Goal: Transaction & Acquisition: Obtain resource

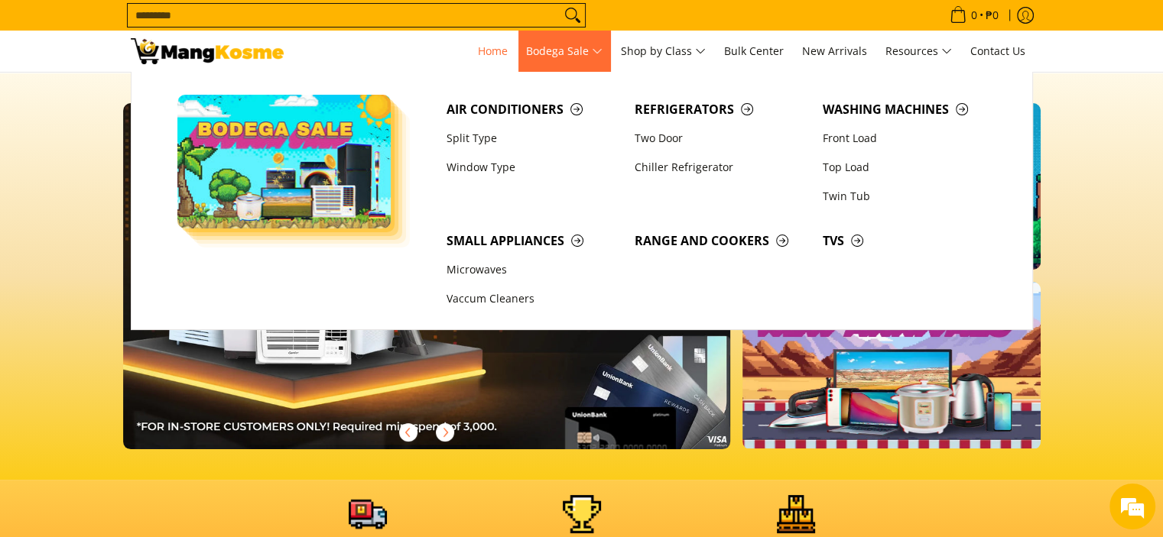
scroll to position [0, 608]
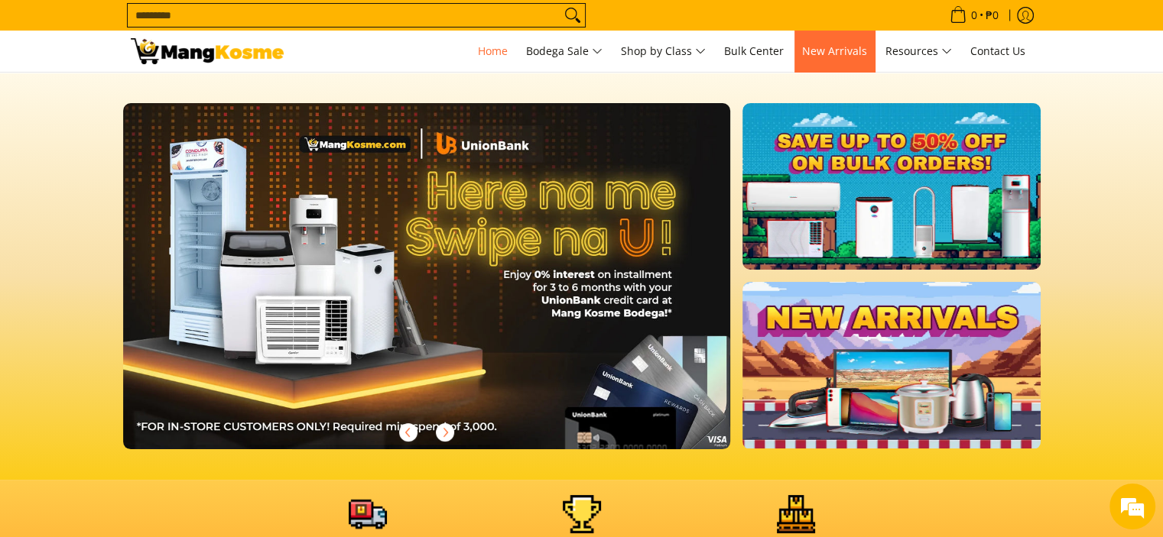
click at [836, 50] on span "New Arrivals" at bounding box center [834, 51] width 65 height 15
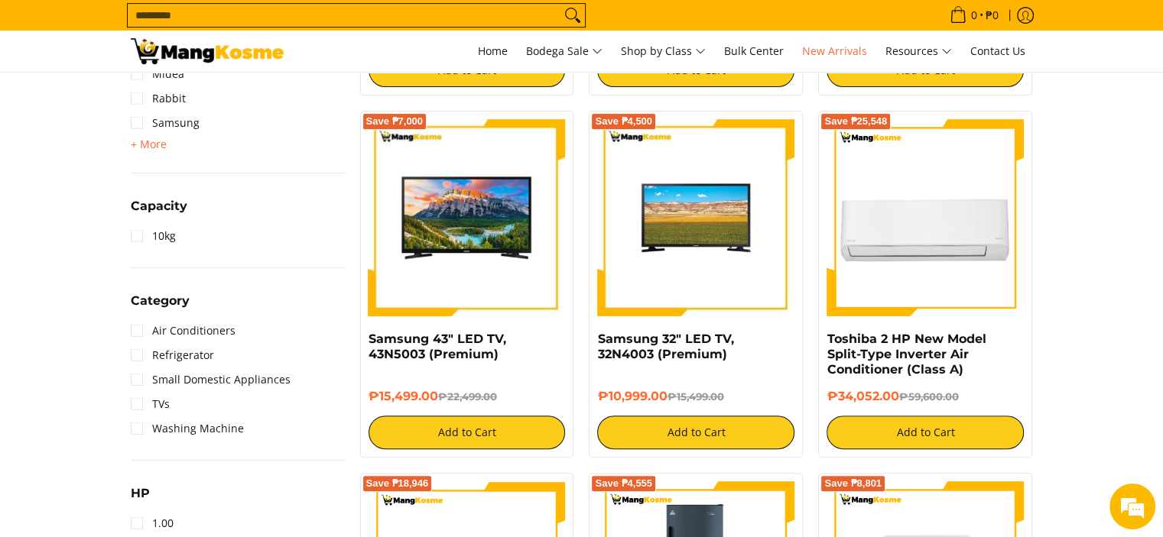
scroll to position [612, 0]
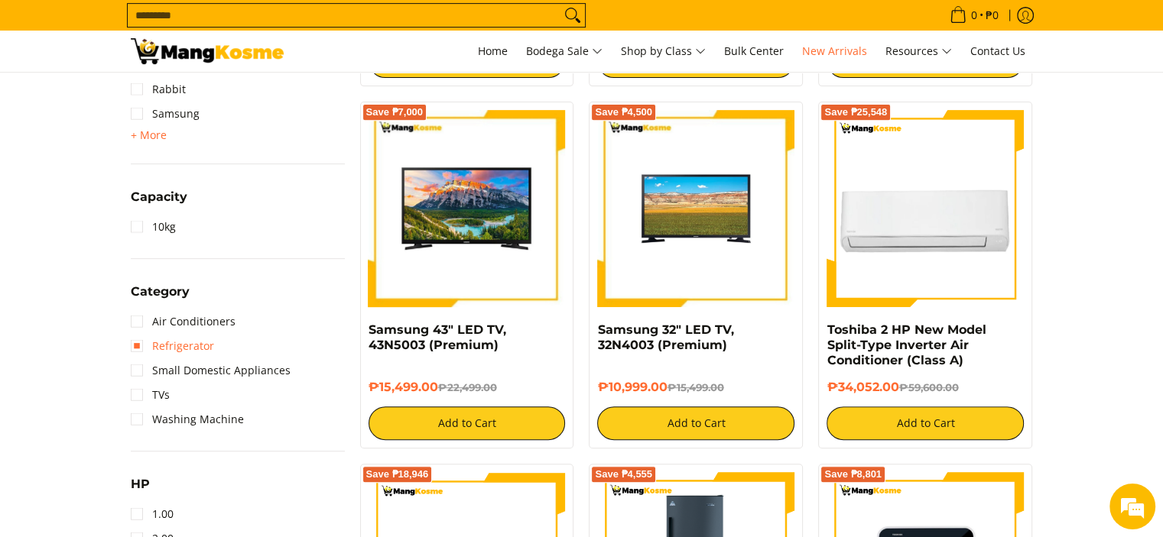
click at [140, 348] on link "Refrigerator" at bounding box center [172, 346] width 83 height 24
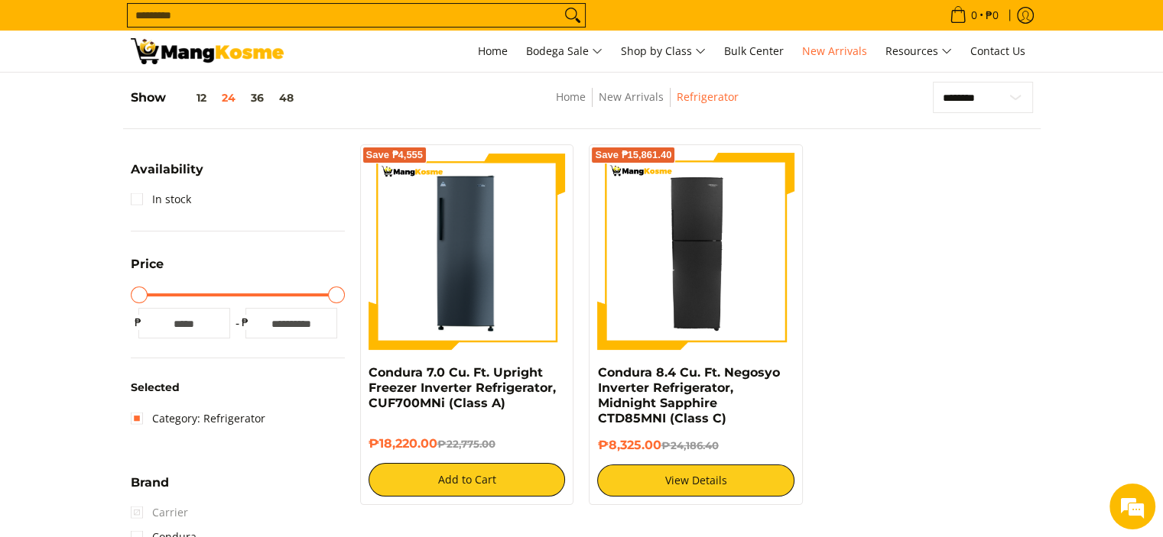
scroll to position [215, 0]
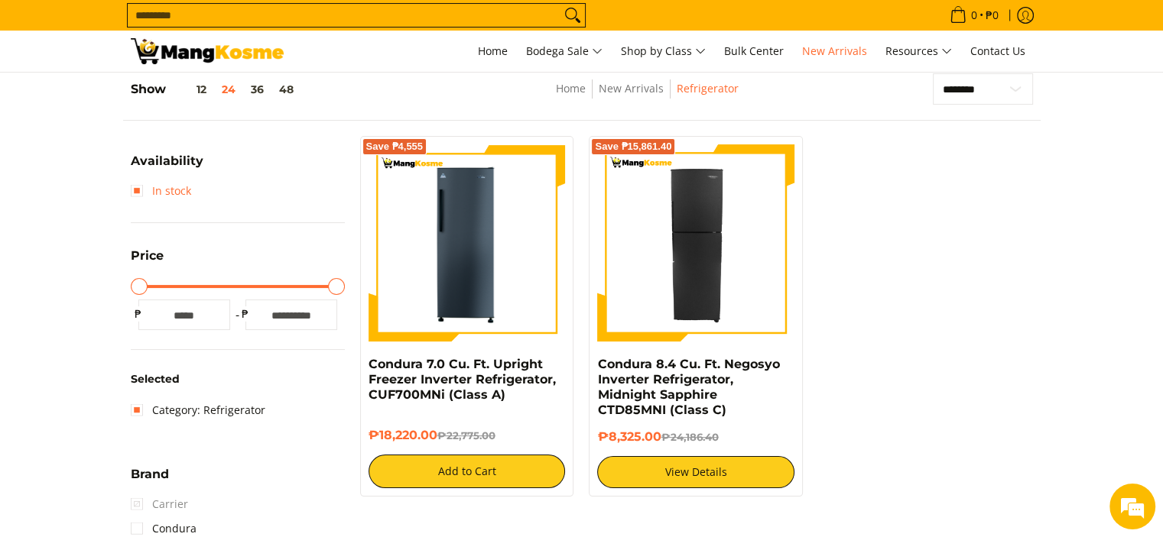
click at [135, 194] on link "In stock" at bounding box center [161, 191] width 60 height 24
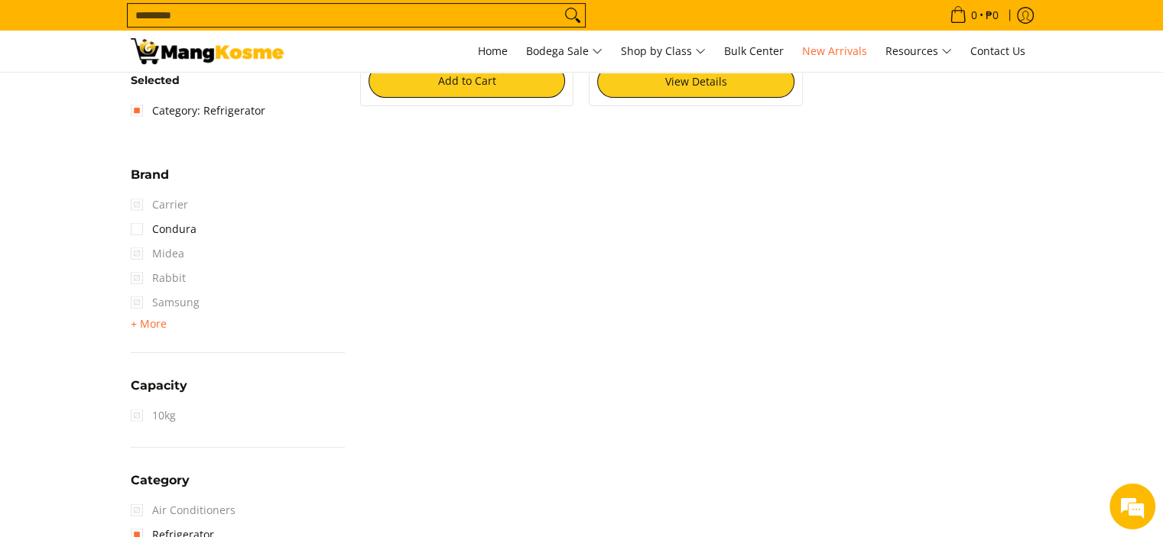
scroll to position [597, 0]
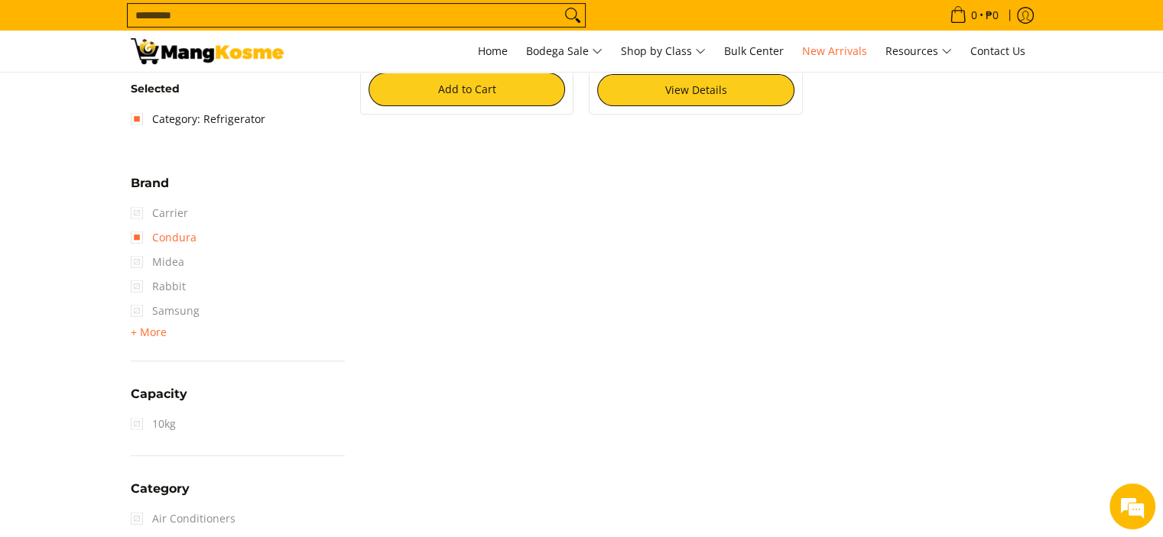
click at [141, 239] on link "Condura" at bounding box center [164, 238] width 66 height 24
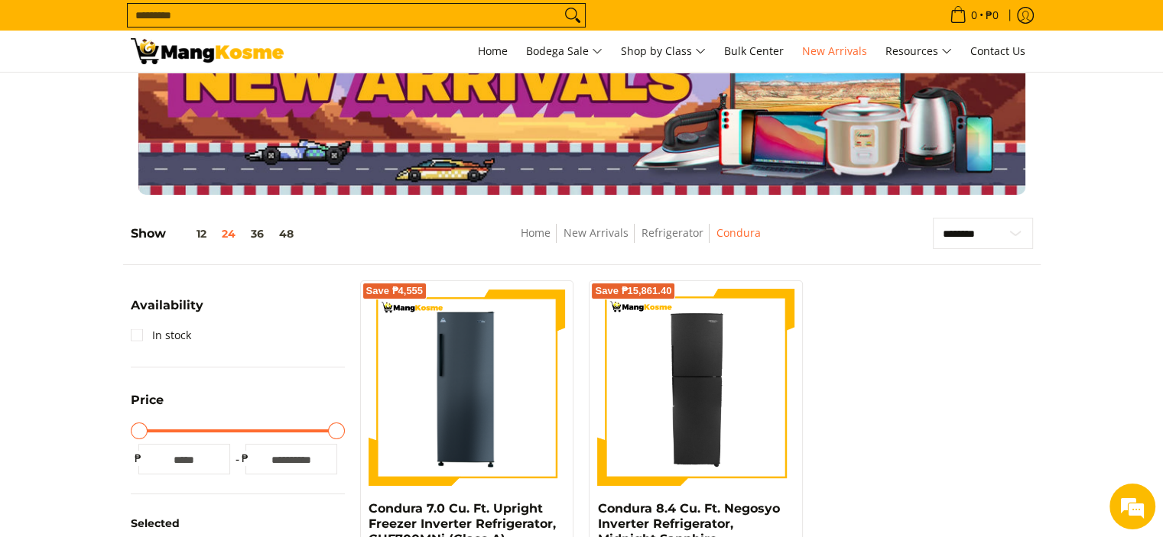
scroll to position [62, 0]
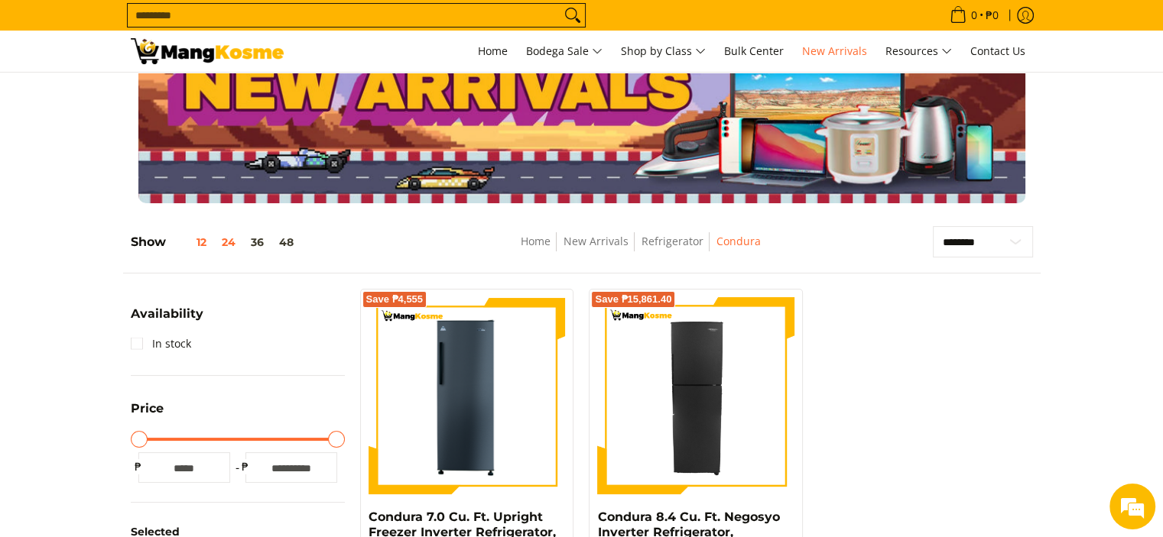
click at [199, 239] on button "12" at bounding box center [190, 242] width 48 height 12
click at [236, 243] on button "24" at bounding box center [228, 242] width 29 height 12
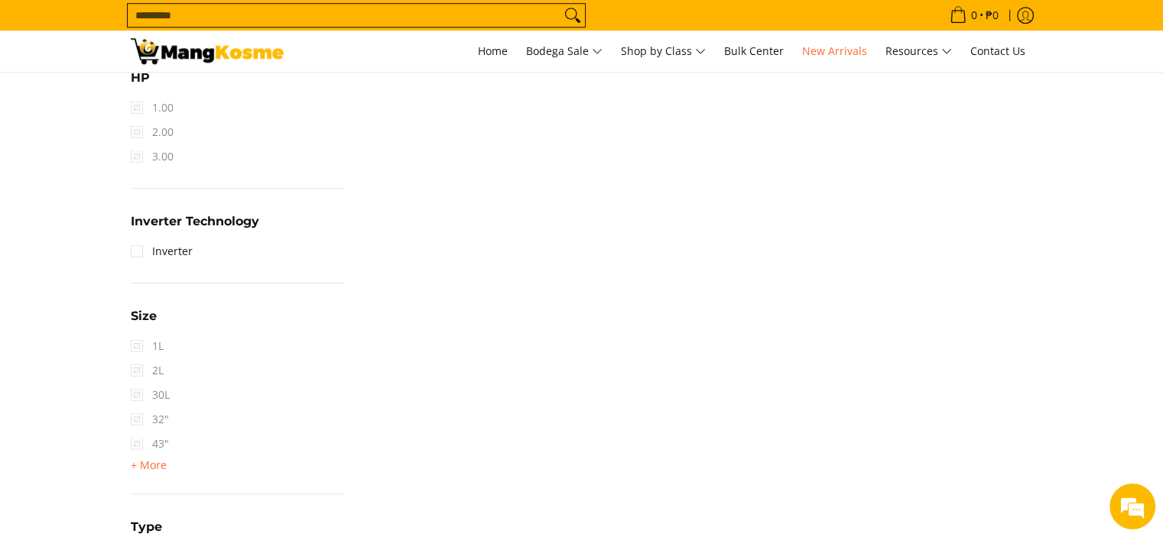
scroll to position [1132, 0]
click at [141, 248] on link "Inverter" at bounding box center [162, 254] width 62 height 24
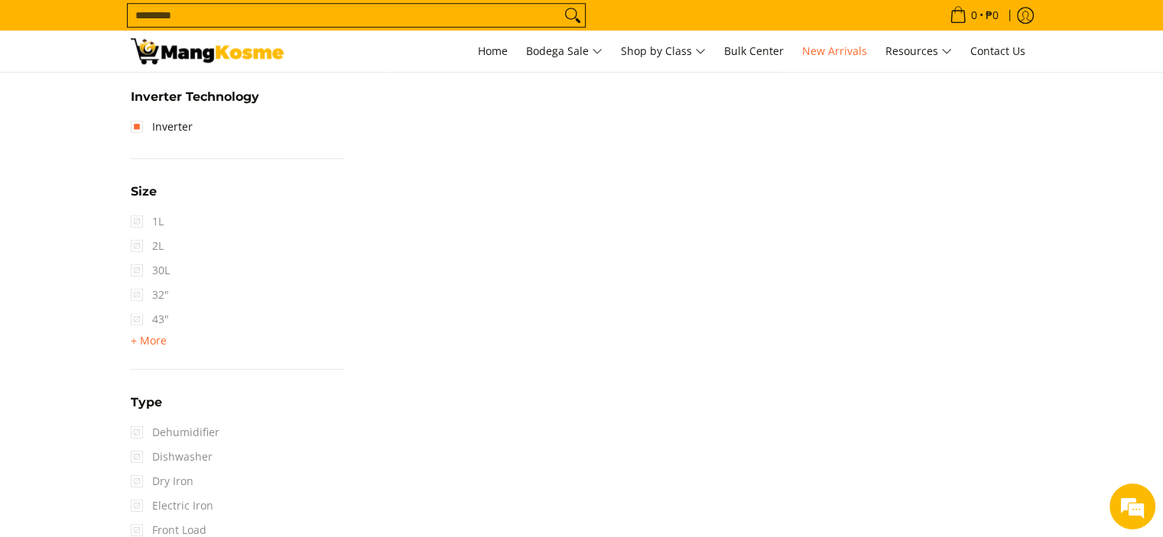
scroll to position [1285, 0]
click at [138, 336] on span "+ More" at bounding box center [149, 339] width 36 height 12
click at [136, 339] on link "7 cu. ft." at bounding box center [161, 342] width 60 height 24
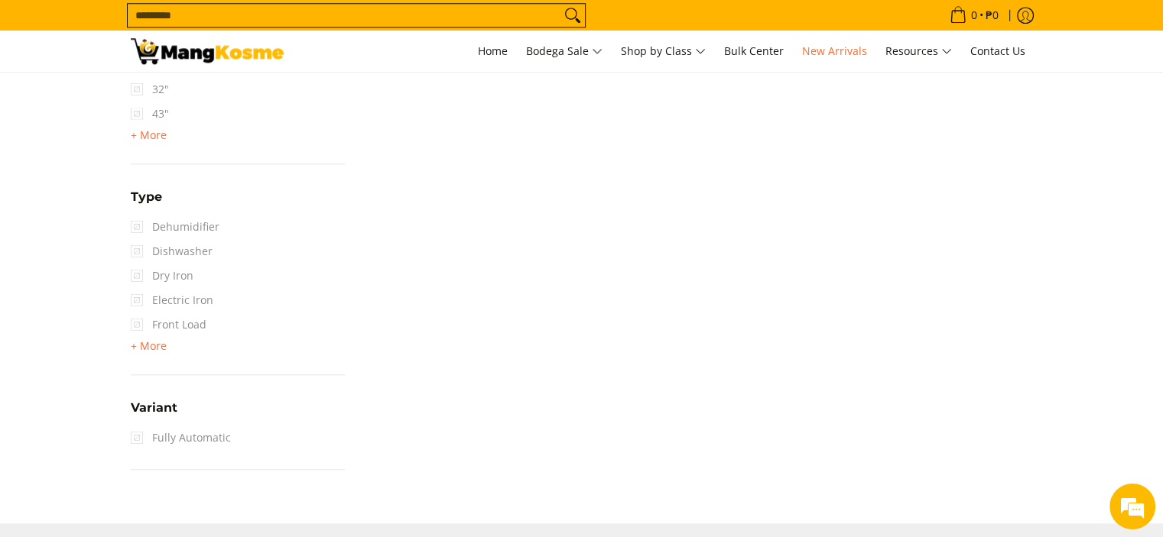
scroll to position [1515, 0]
click at [147, 344] on span "+ More" at bounding box center [149, 345] width 36 height 12
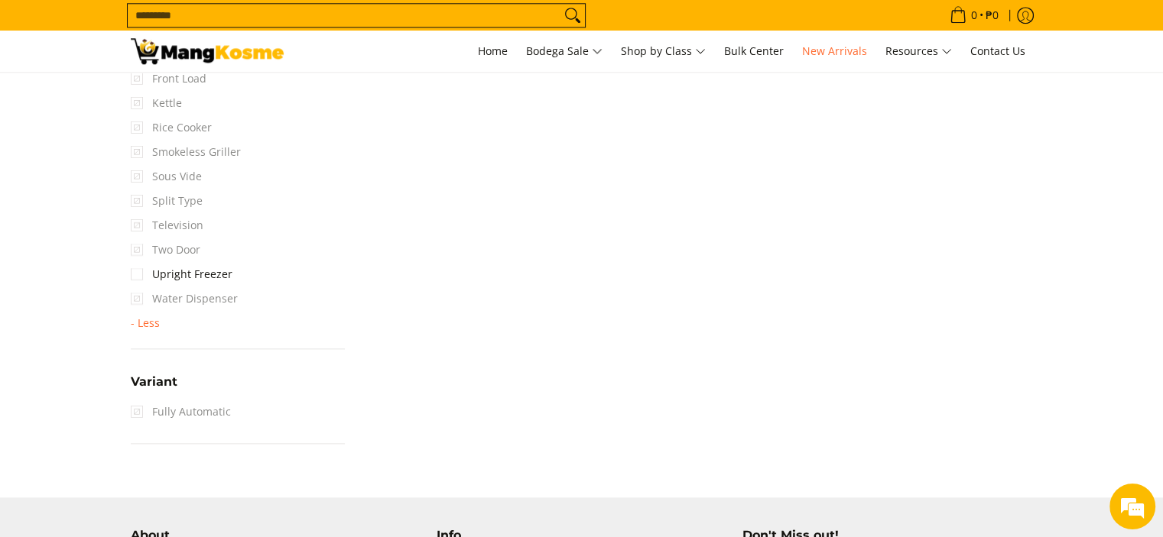
scroll to position [1897, 0]
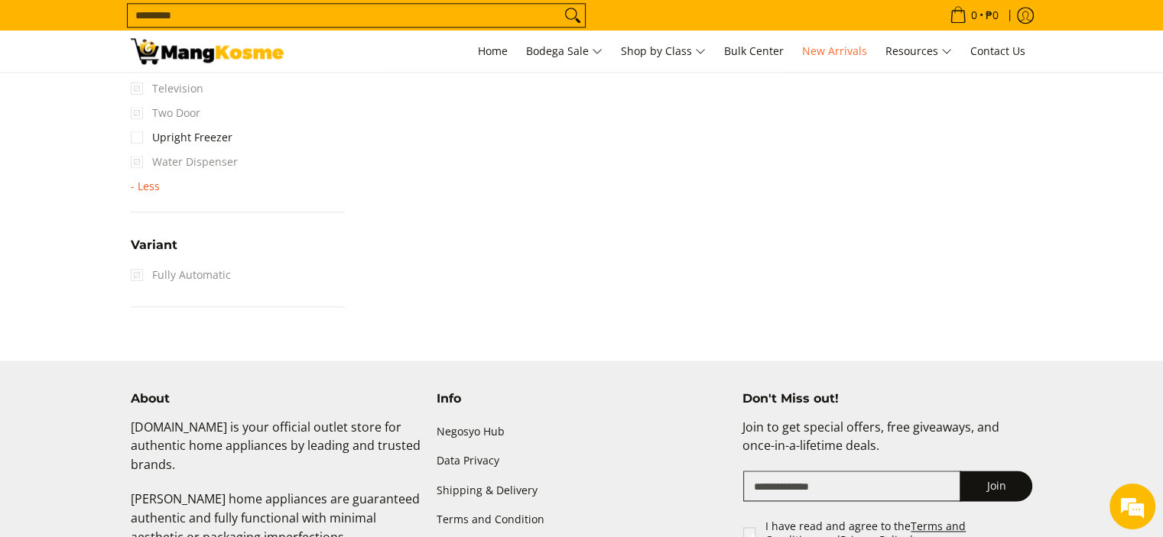
click at [146, 183] on span "- Less" at bounding box center [145, 186] width 29 height 12
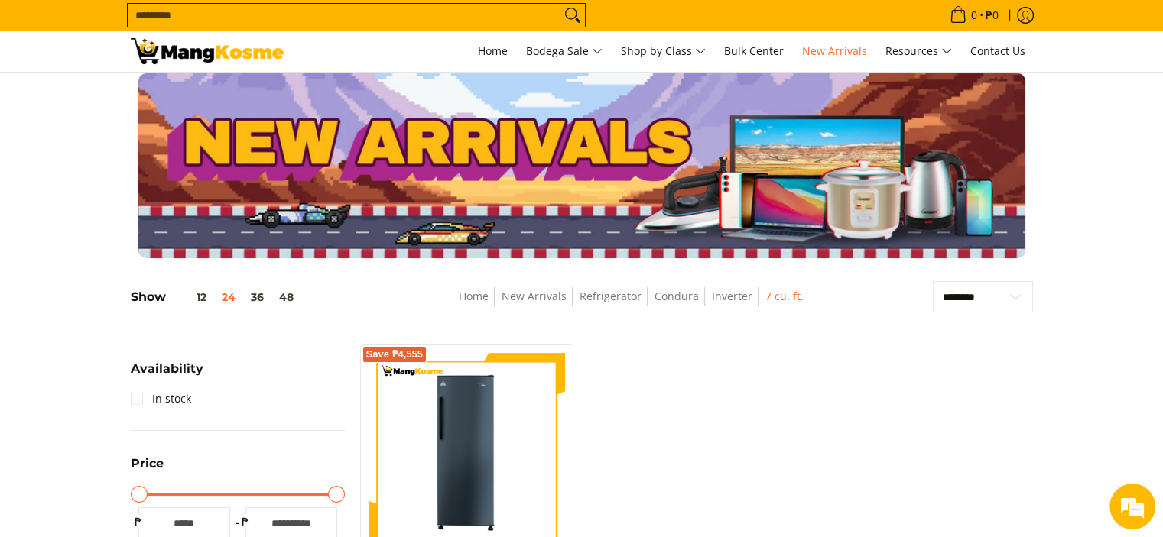
scroll to position [0, 0]
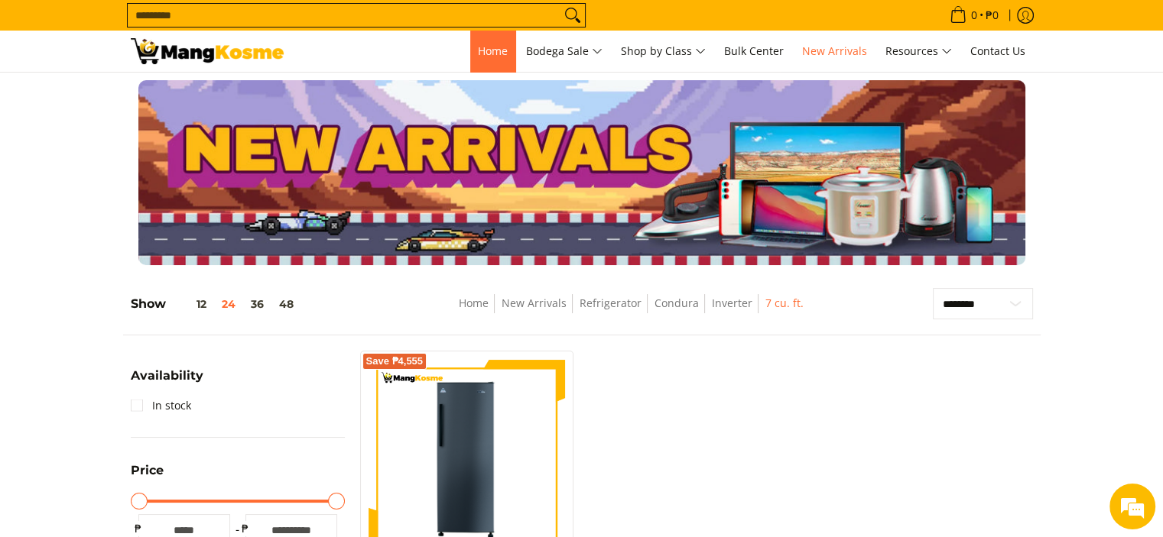
click at [497, 57] on span "Home" at bounding box center [493, 51] width 30 height 15
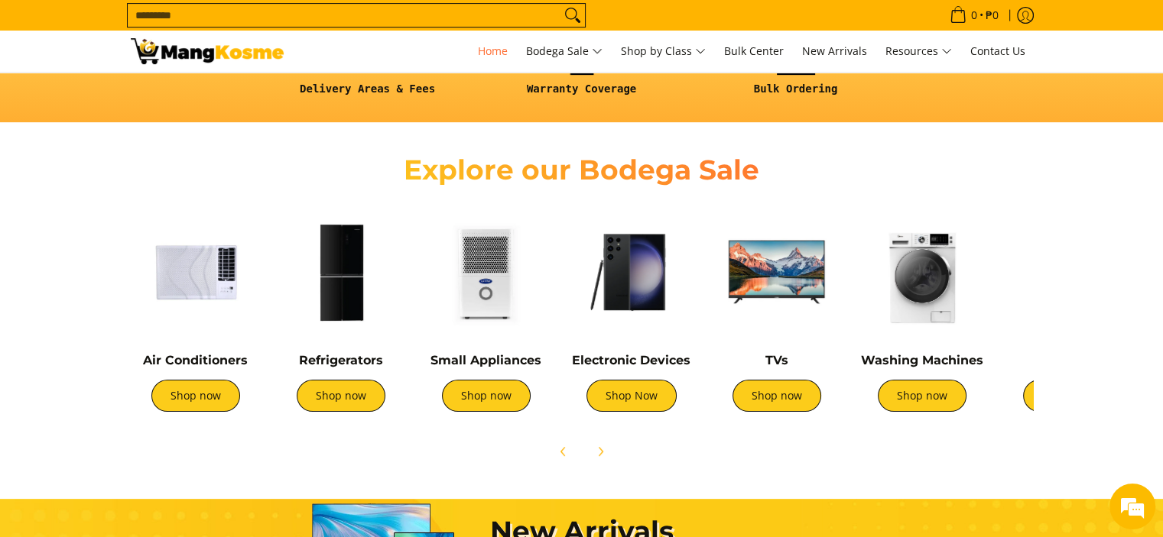
scroll to position [459, 0]
click at [330, 393] on link "Shop now" at bounding box center [341, 396] width 89 height 32
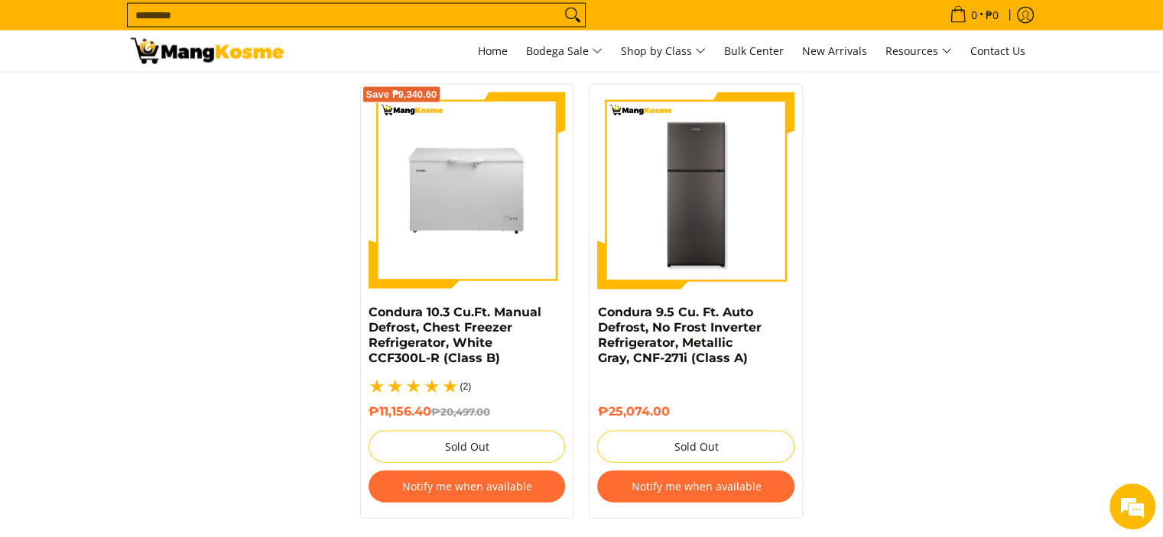
scroll to position [3287, 0]
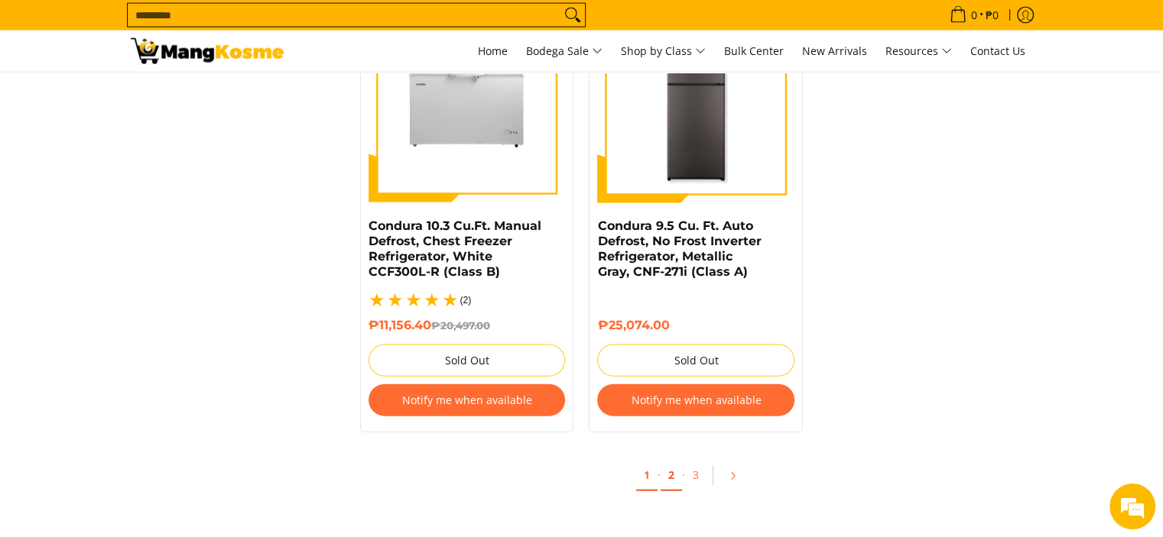
click at [674, 461] on link "2" at bounding box center [671, 475] width 21 height 31
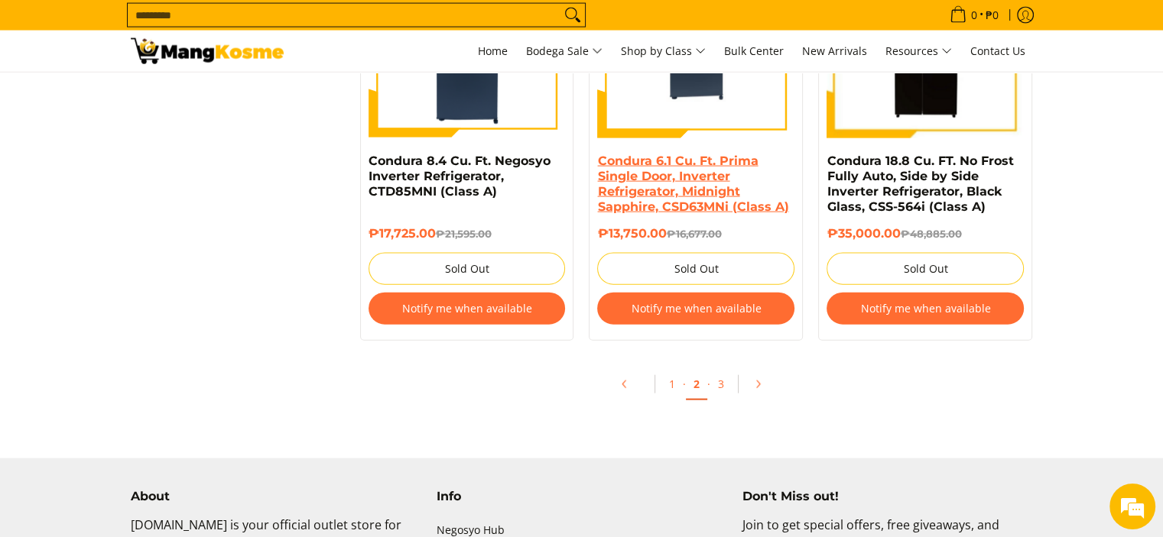
scroll to position [3364, 0]
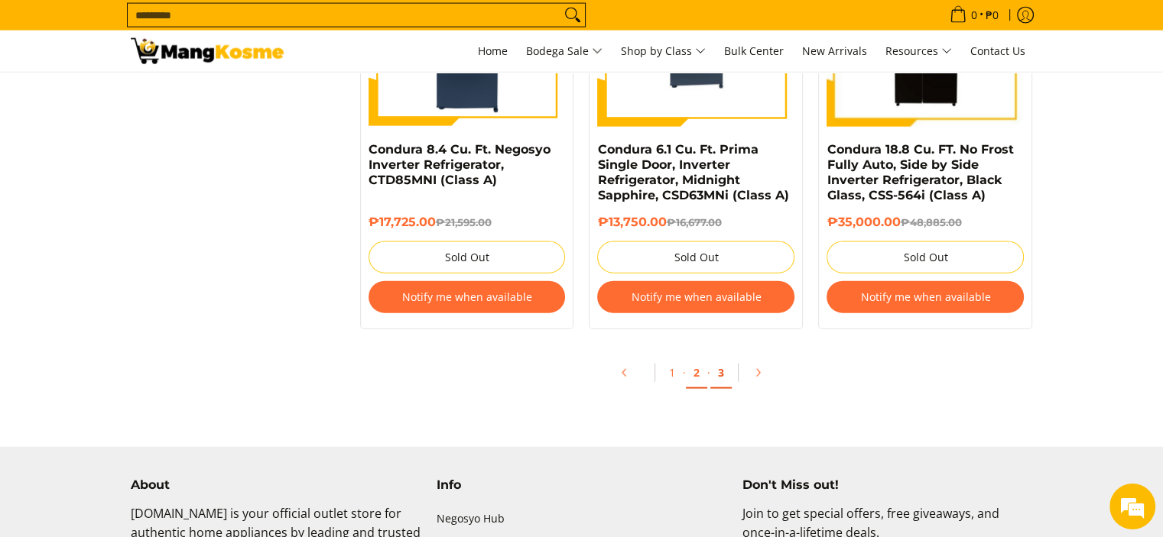
click at [715, 377] on link "3" at bounding box center [720, 373] width 21 height 31
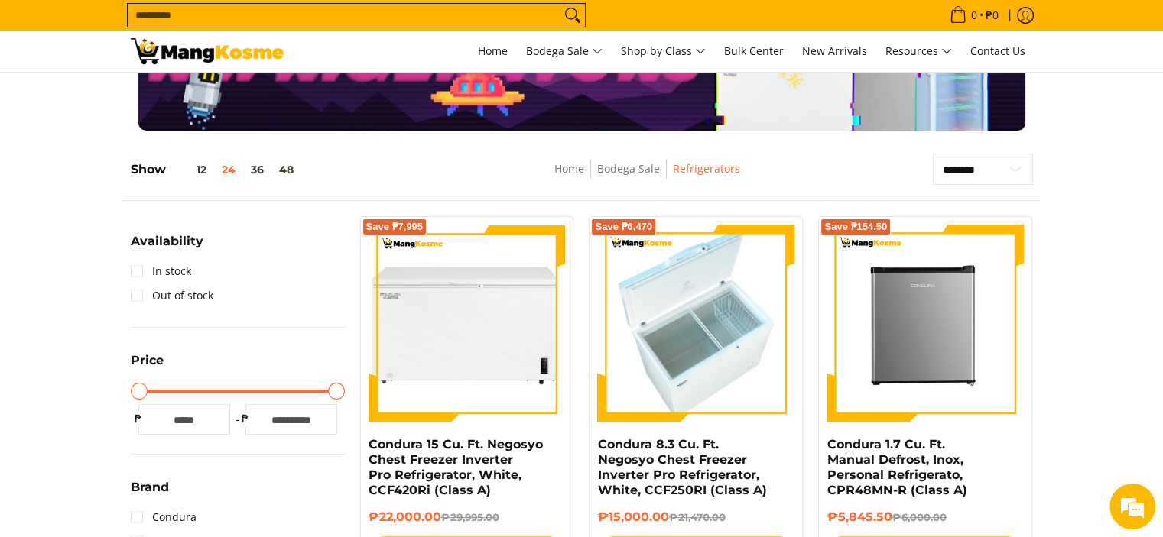
scroll to position [76, 0]
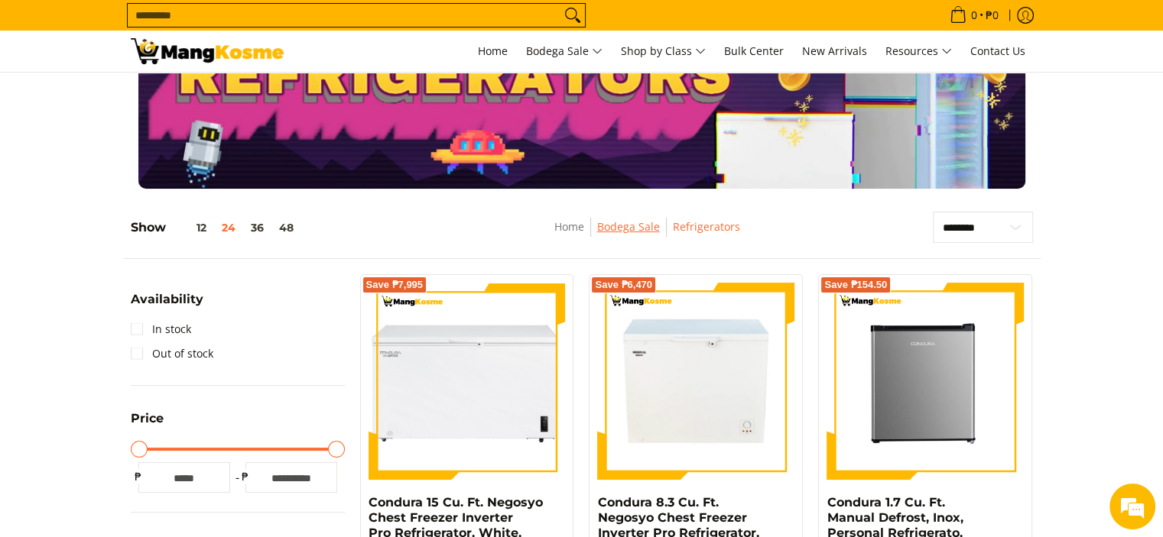
click at [632, 228] on link "Bodega Sale" at bounding box center [628, 226] width 63 height 15
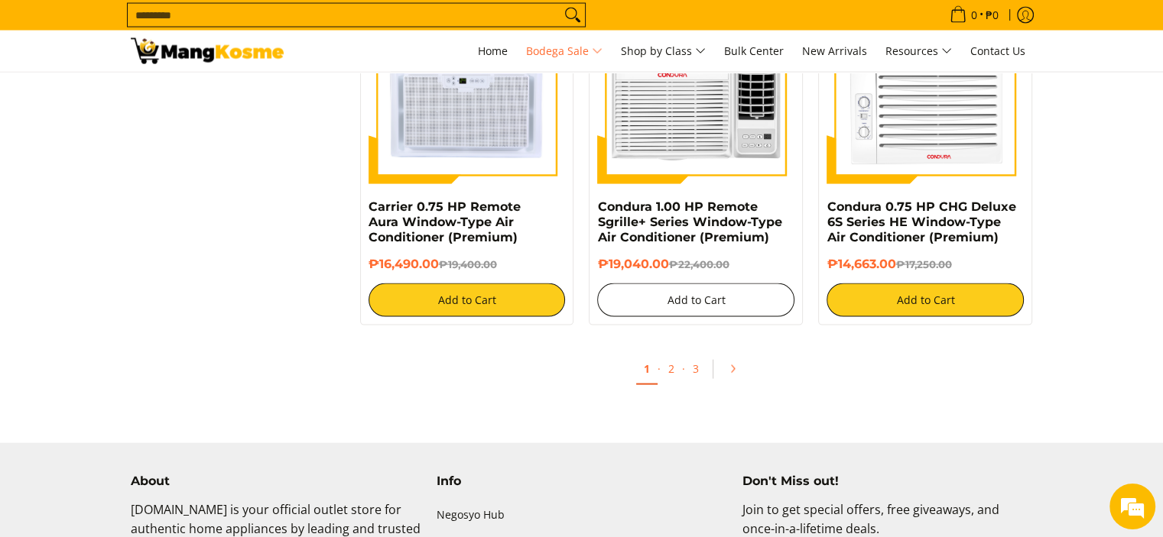
scroll to position [3135, 0]
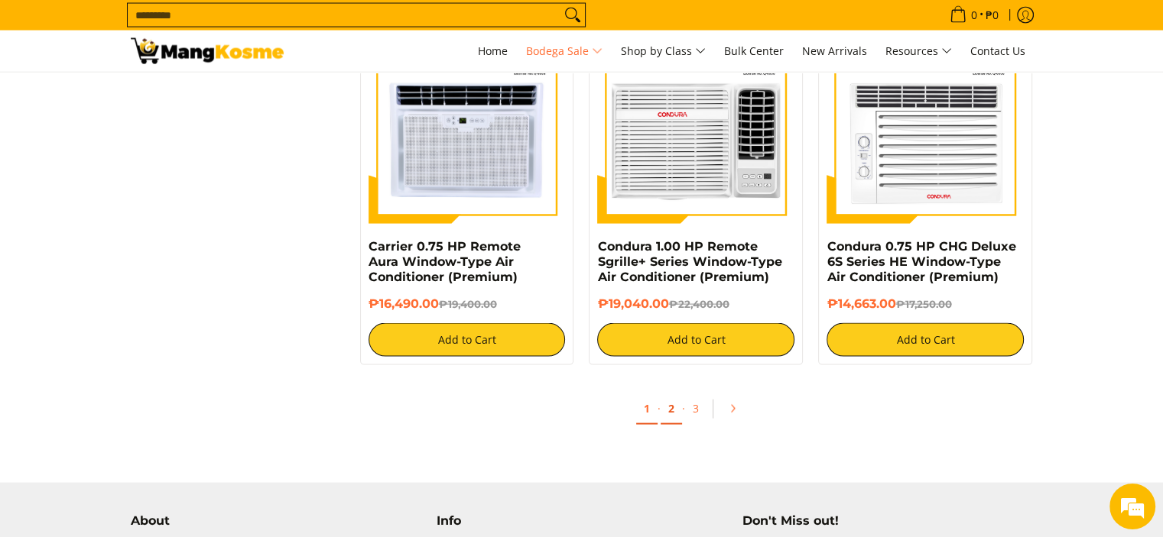
click at [677, 420] on link "2" at bounding box center [671, 409] width 21 height 31
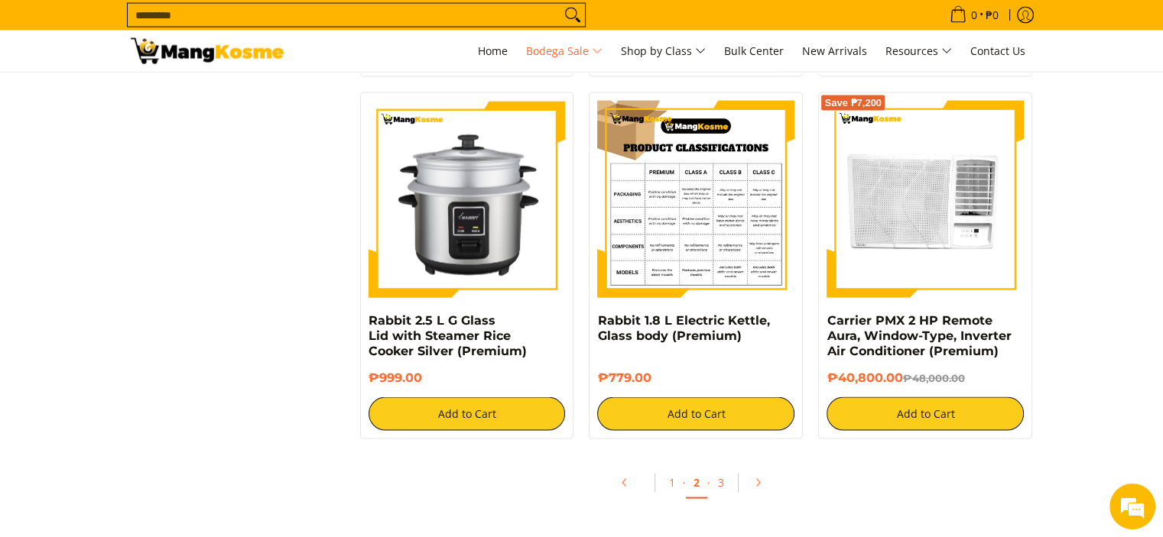
scroll to position [3211, 0]
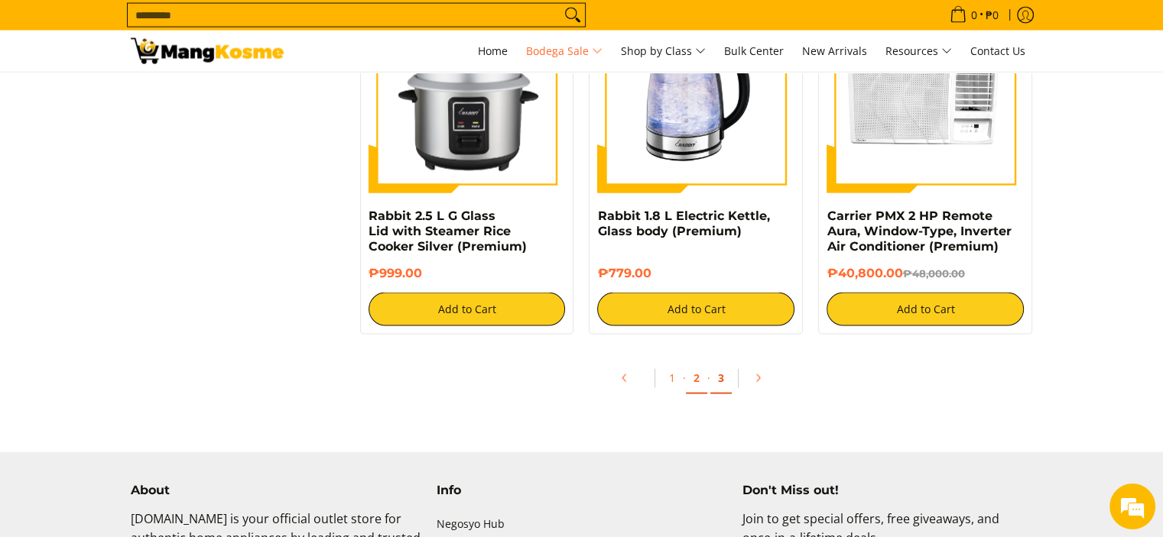
click at [724, 388] on link "3" at bounding box center [720, 378] width 21 height 31
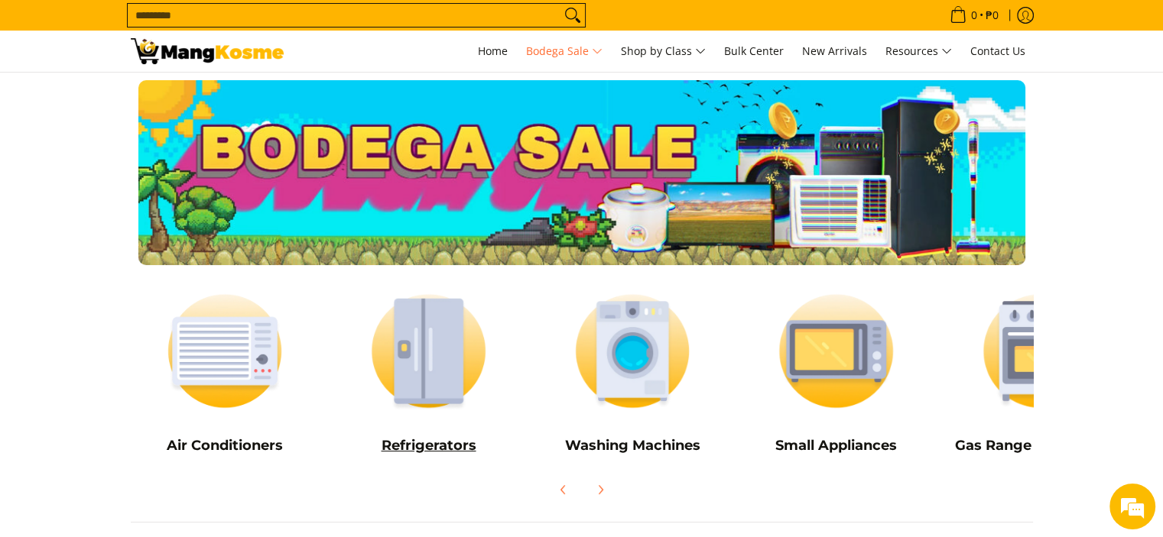
click at [423, 446] on h5 "Refrigerators" at bounding box center [428, 446] width 189 height 18
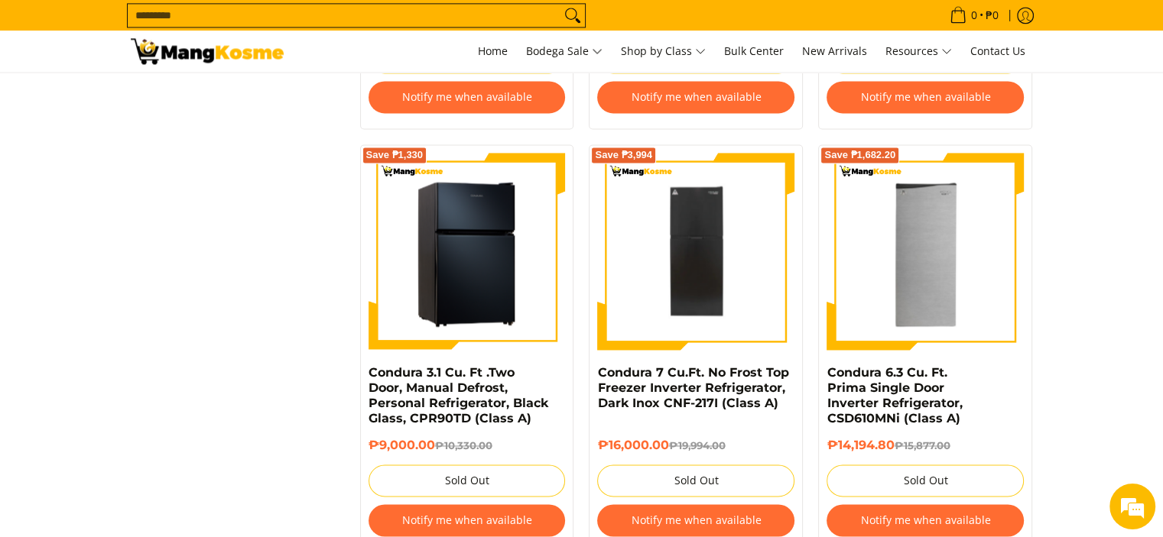
click at [466, 282] on img at bounding box center [467, 251] width 197 height 197
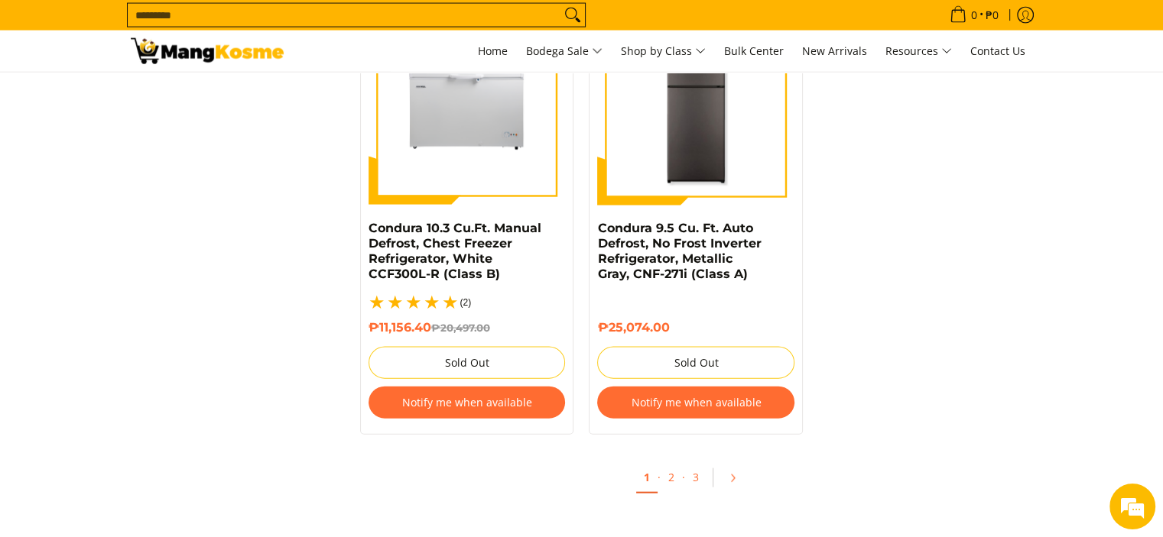
scroll to position [3477, 0]
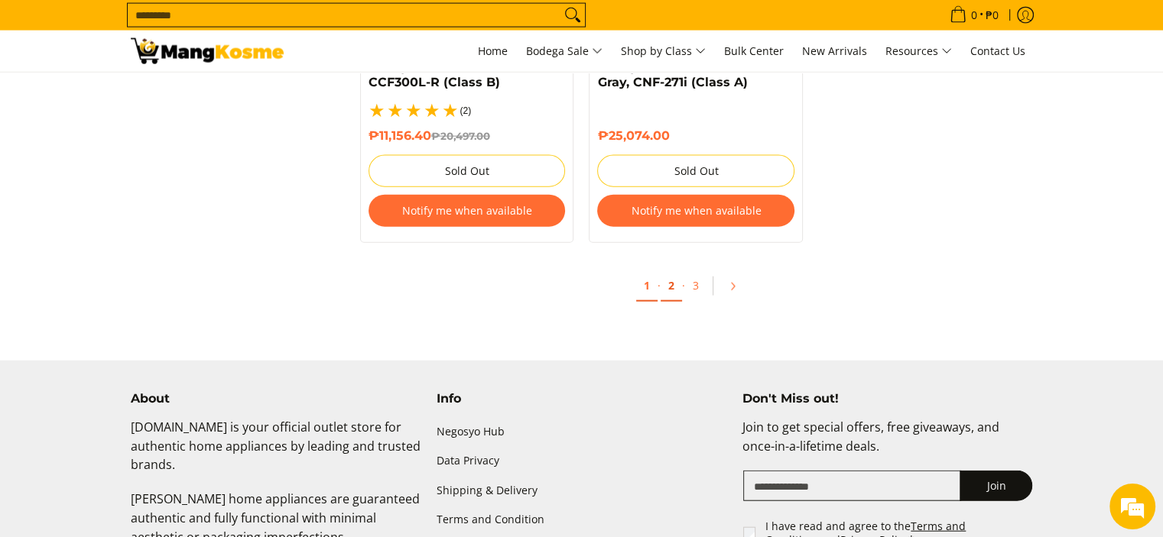
click at [671, 273] on link "2" at bounding box center [671, 286] width 21 height 31
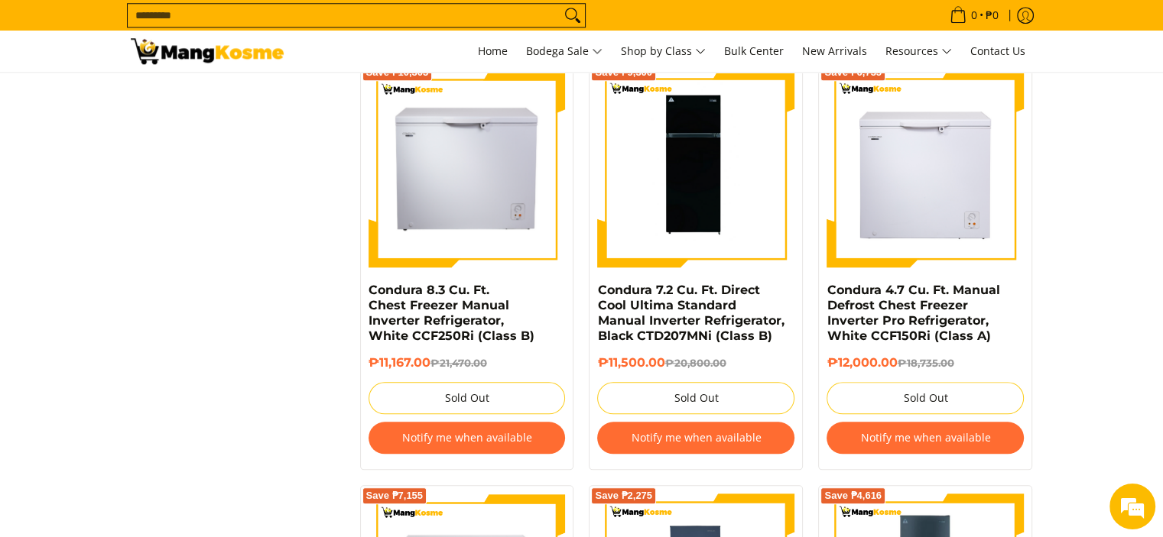
click at [705, 438] on button "Notify me when available" at bounding box center [695, 438] width 197 height 32
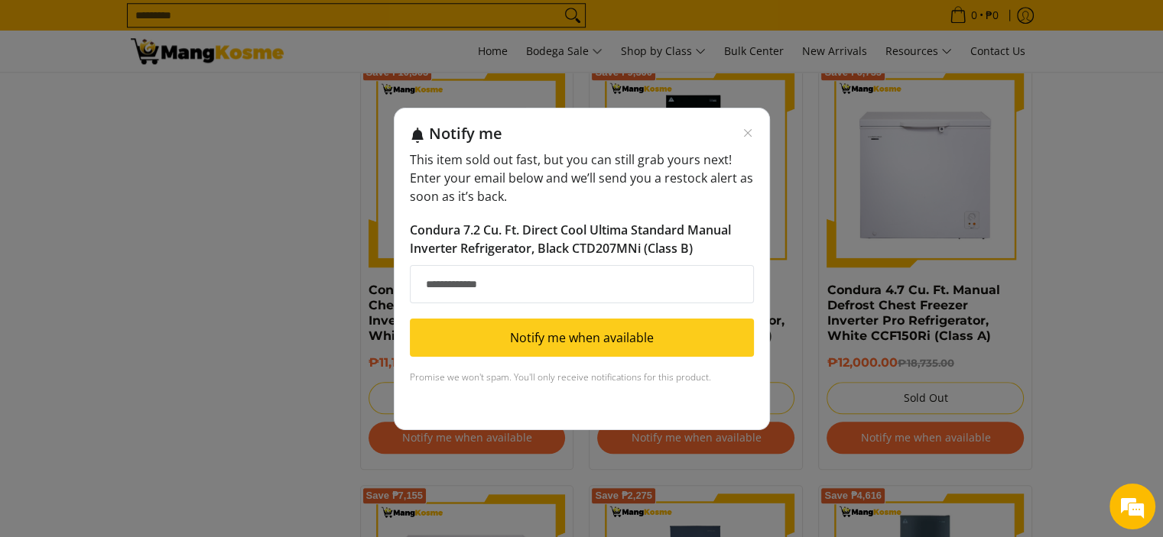
click at [525, 277] on input "Email address" at bounding box center [582, 284] width 344 height 38
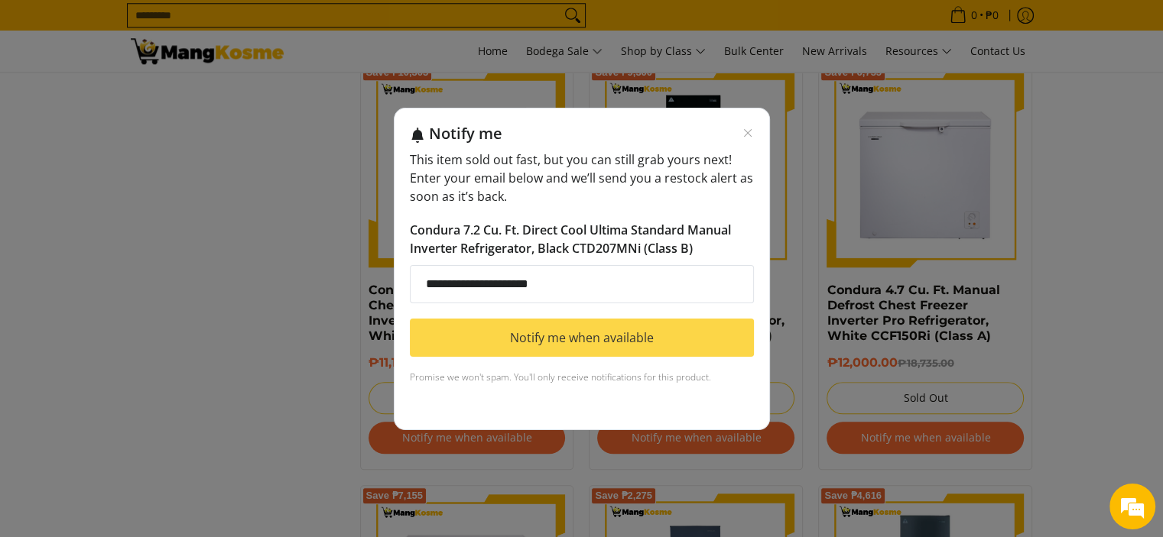
type input "**********"
click at [573, 337] on button "Notify me when available" at bounding box center [582, 338] width 344 height 38
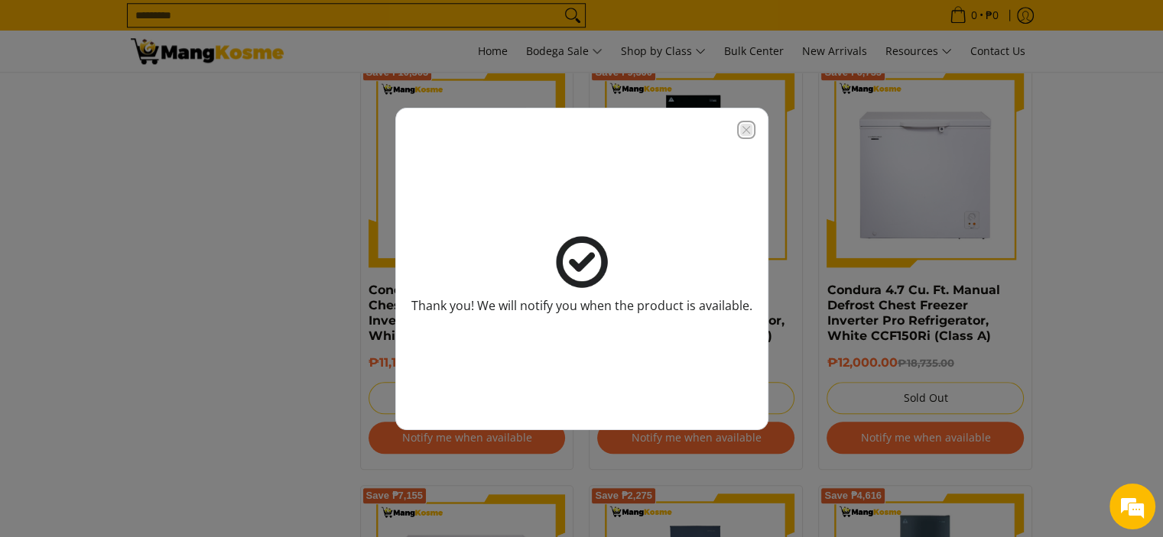
click at [744, 126] on icon "Close modal" at bounding box center [746, 130] width 12 height 12
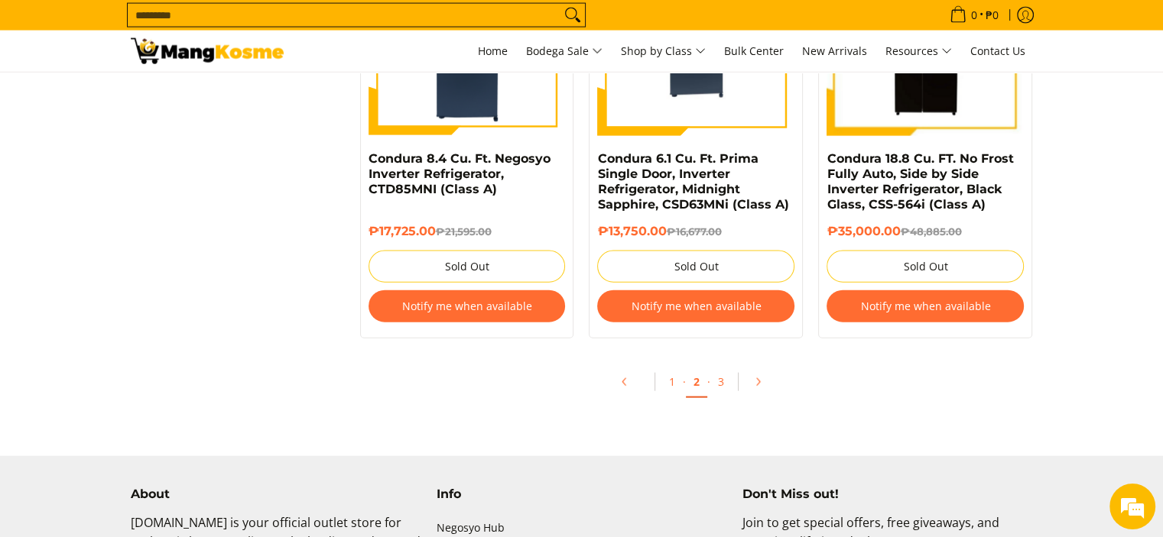
scroll to position [3364, 0]
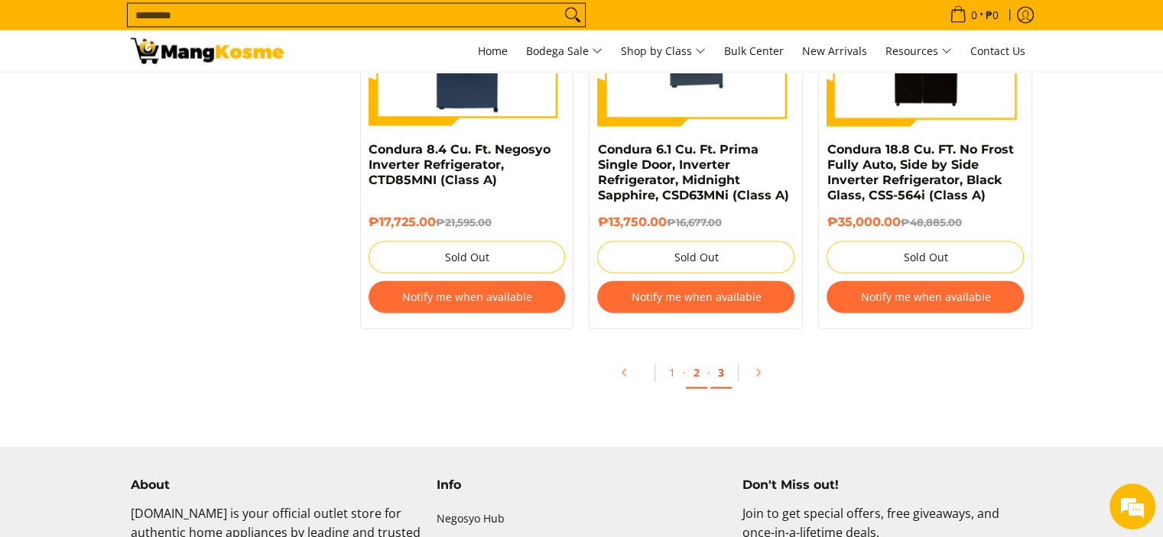
click at [726, 378] on link "3" at bounding box center [720, 373] width 21 height 31
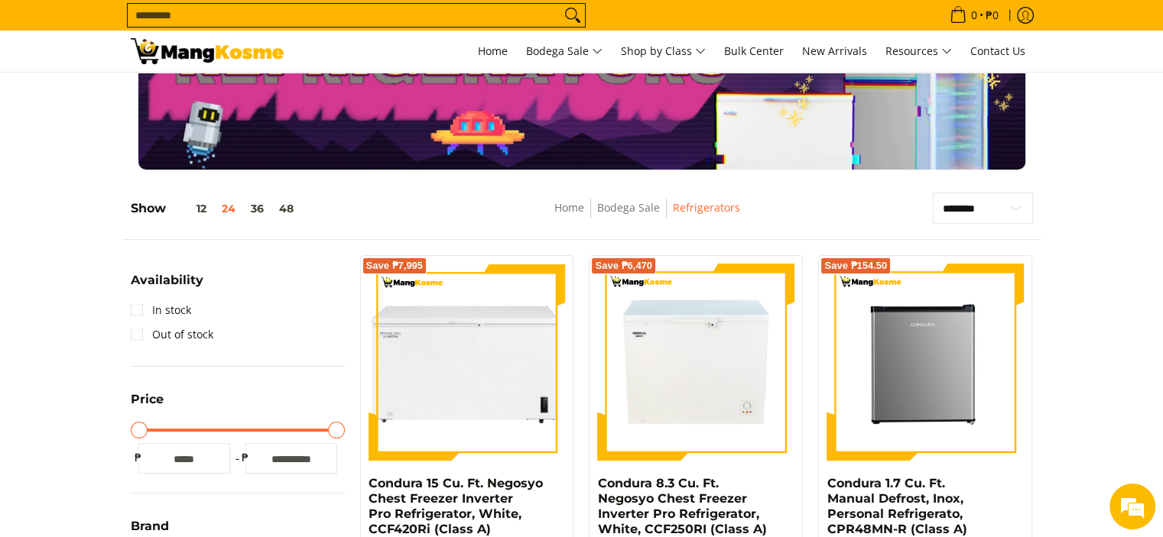
scroll to position [76, 0]
